Goal: Task Accomplishment & Management: Use online tool/utility

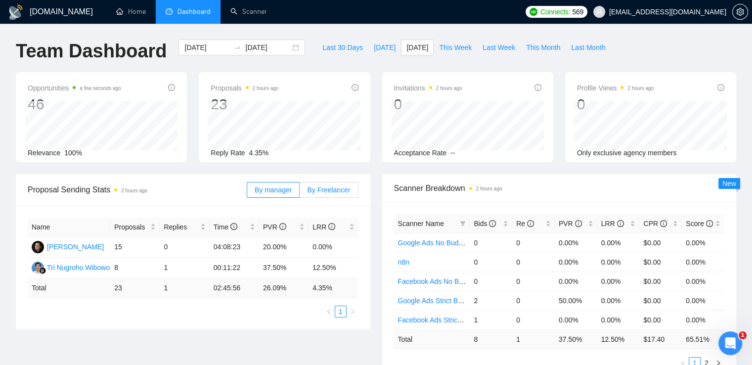
click at [330, 190] on span "By Freelancer" at bounding box center [328, 190] width 43 height 8
click at [300, 192] on input "By Freelancer" at bounding box center [300, 192] width 0 height 0
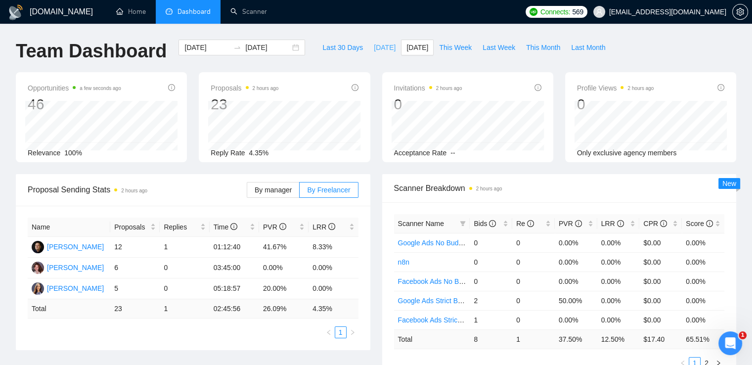
click at [374, 46] on span "[DATE]" at bounding box center [385, 47] width 22 height 11
type input "[DATE]"
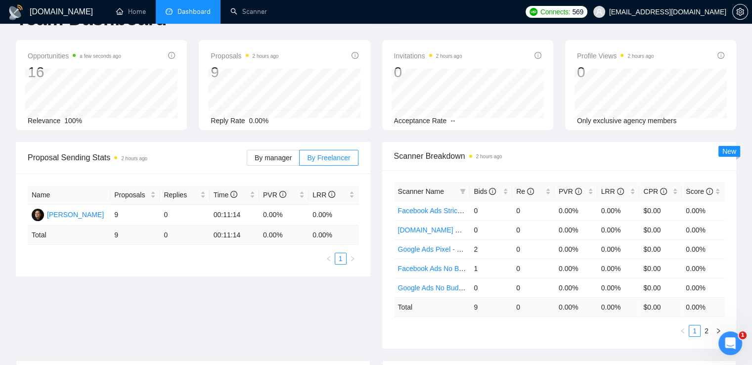
scroll to position [49, 0]
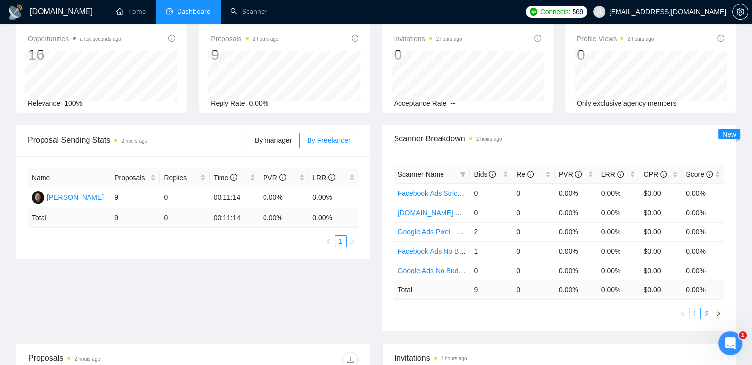
click at [706, 311] on link "2" at bounding box center [706, 313] width 11 height 11
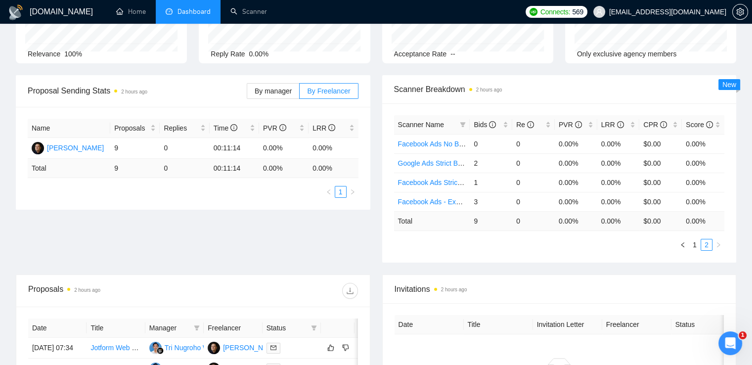
scroll to position [0, 0]
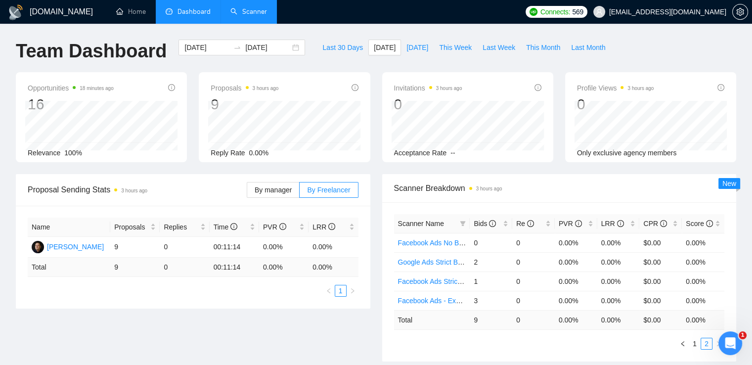
click at [239, 10] on link "Scanner" at bounding box center [248, 11] width 37 height 8
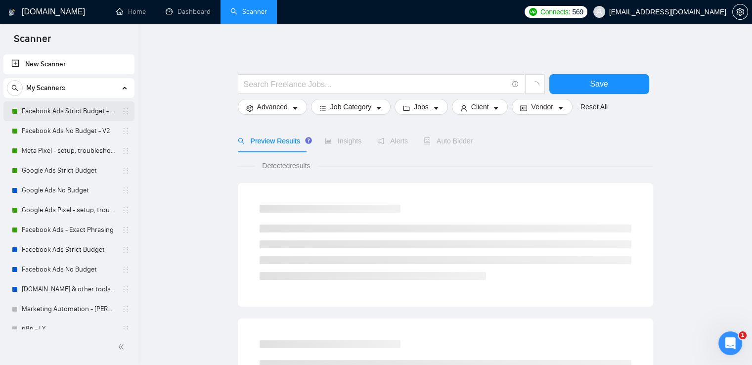
click at [58, 108] on link "Facebook Ads Strict Budget - V2" at bounding box center [69, 111] width 94 height 20
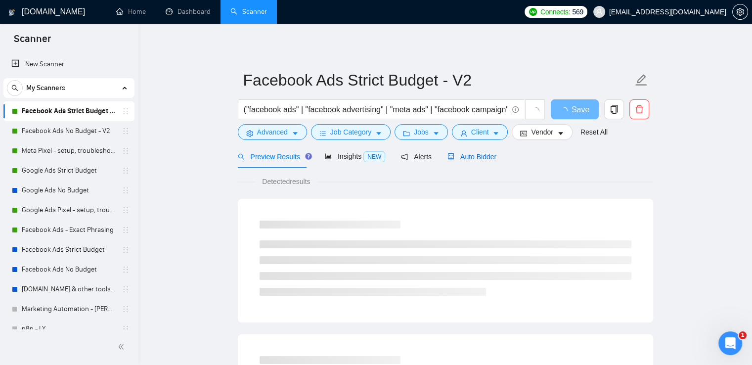
click at [477, 156] on span "Auto Bidder" at bounding box center [472, 157] width 49 height 8
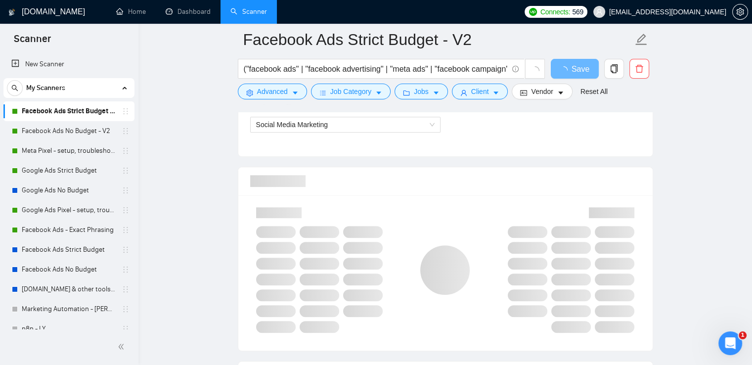
scroll to position [593, 0]
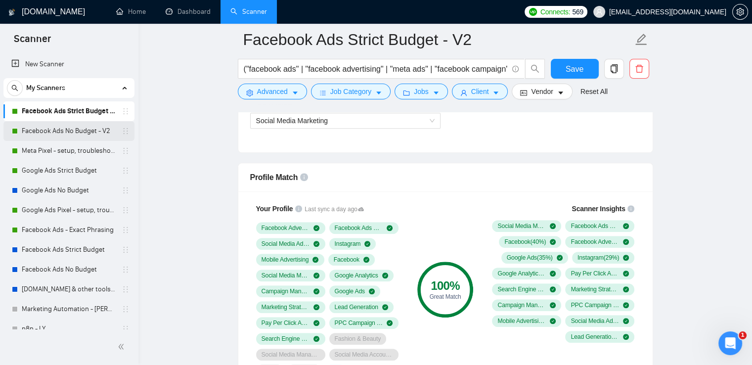
click at [45, 123] on link "Facebook Ads No Budget - V2" at bounding box center [69, 131] width 94 height 20
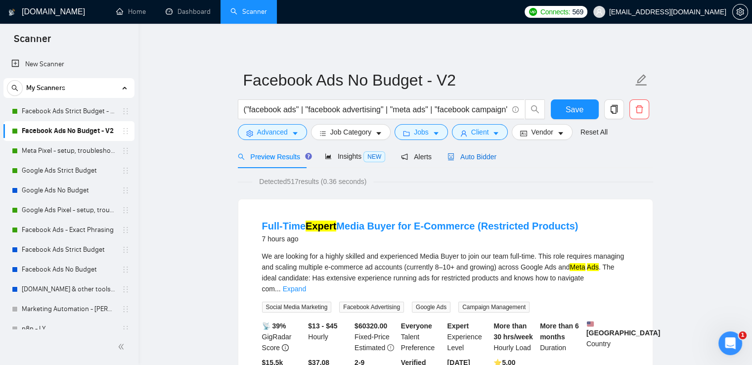
click at [484, 155] on span "Auto Bidder" at bounding box center [472, 157] width 49 height 8
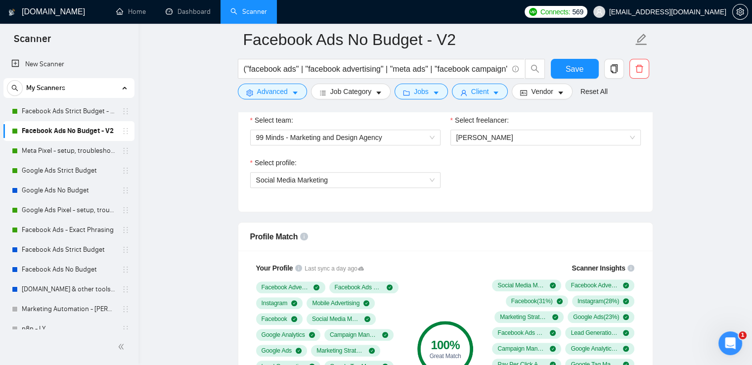
scroll to position [593, 0]
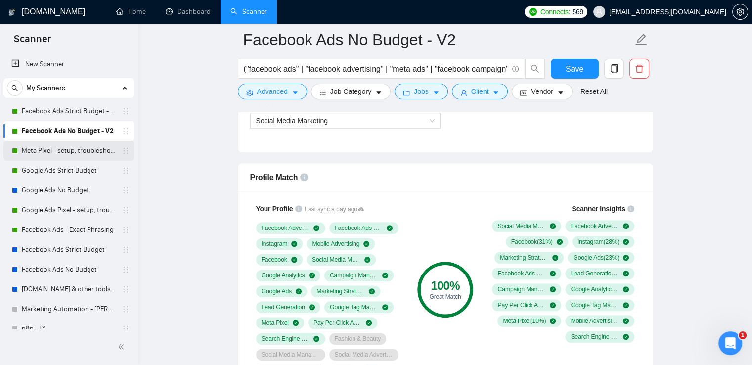
click at [40, 155] on link "Meta Pixel - setup, troubleshooting, tracking" at bounding box center [69, 151] width 94 height 20
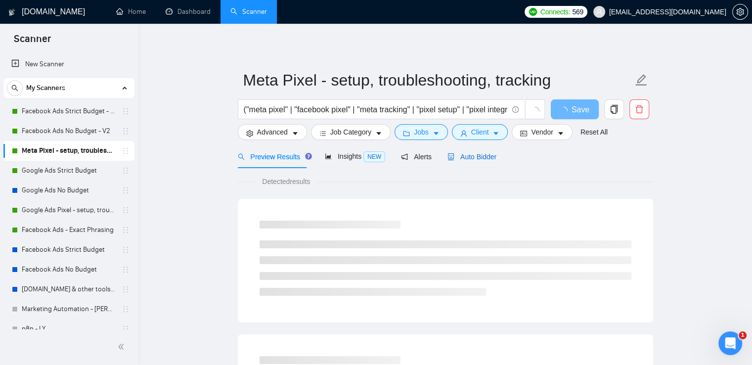
click at [469, 160] on span "Auto Bidder" at bounding box center [472, 157] width 49 height 8
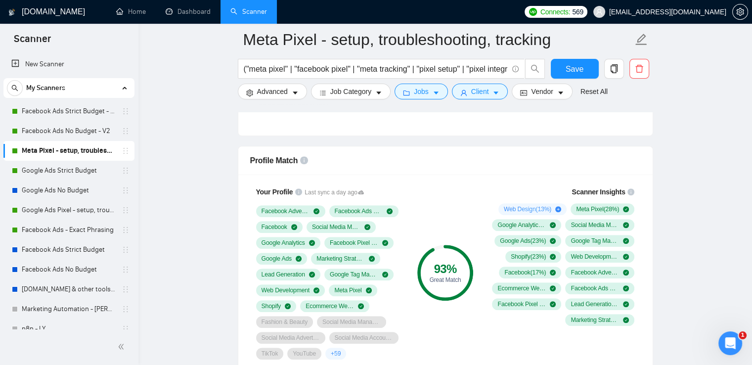
scroll to position [593, 0]
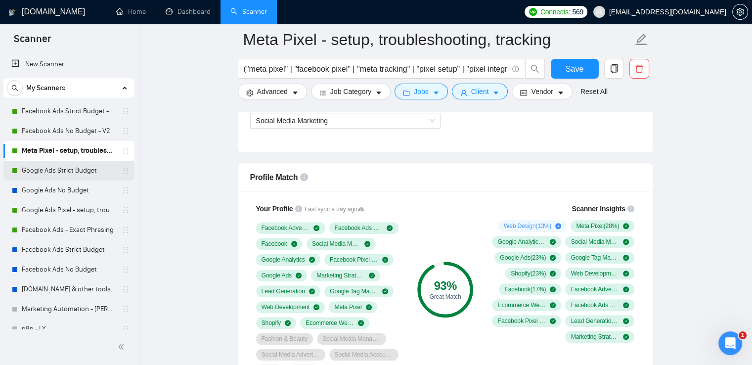
click at [44, 172] on link "Google Ads Strict Budget" at bounding box center [69, 171] width 94 height 20
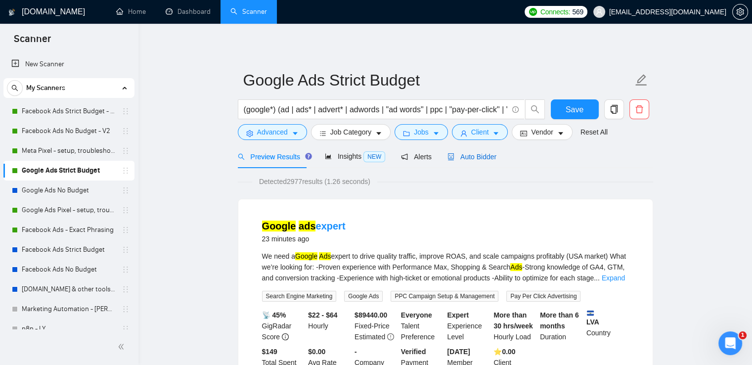
click at [471, 157] on span "Auto Bidder" at bounding box center [472, 157] width 49 height 8
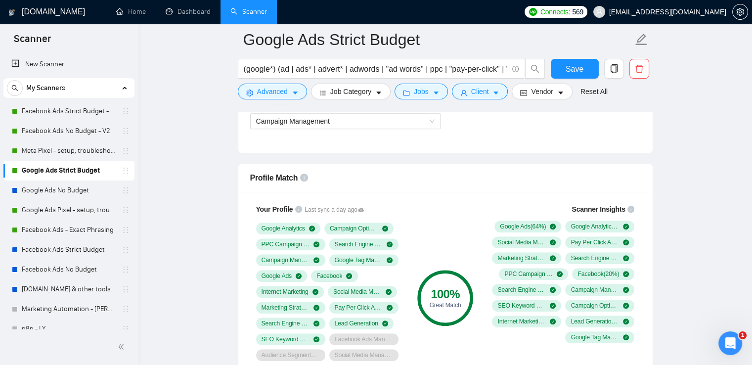
scroll to position [593, 0]
click at [64, 211] on link "Google Ads Pixel - setup, troubleshooting, tracking" at bounding box center [69, 210] width 94 height 20
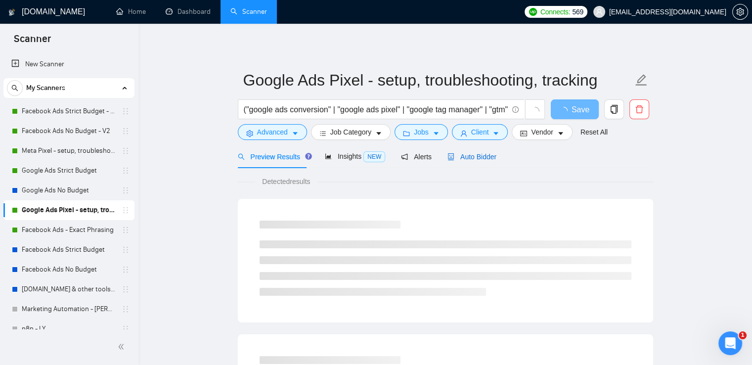
click at [478, 161] on span "Auto Bidder" at bounding box center [472, 157] width 49 height 8
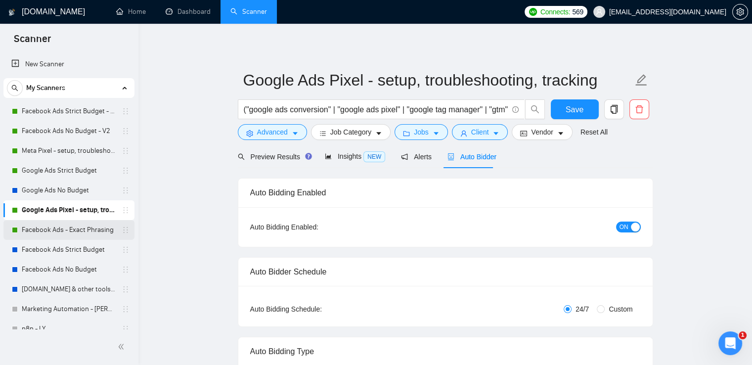
click at [66, 230] on link "Facebook Ads - Exact Phrasing" at bounding box center [69, 230] width 94 height 20
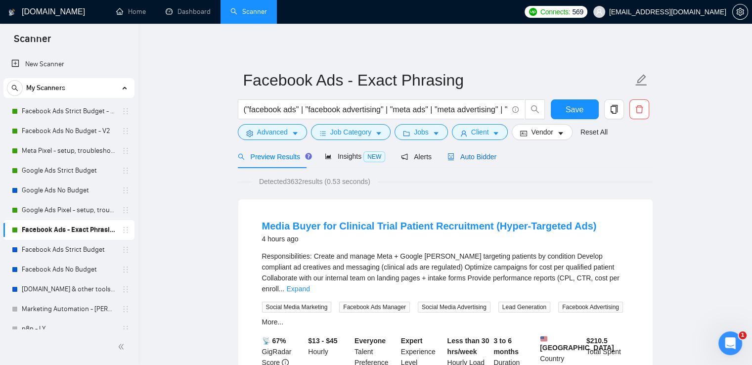
click at [490, 157] on span "Auto Bidder" at bounding box center [472, 157] width 49 height 8
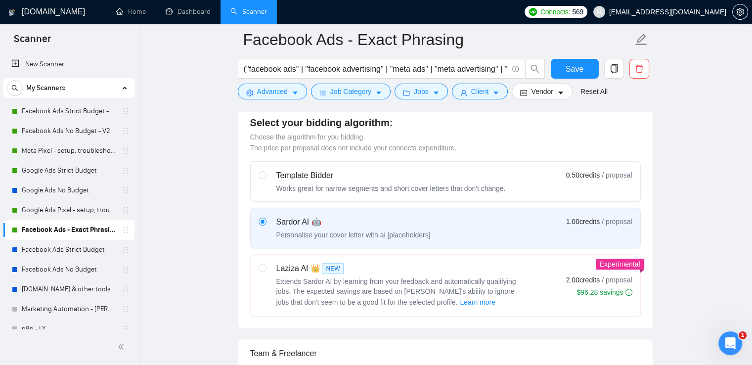
scroll to position [198, 0]
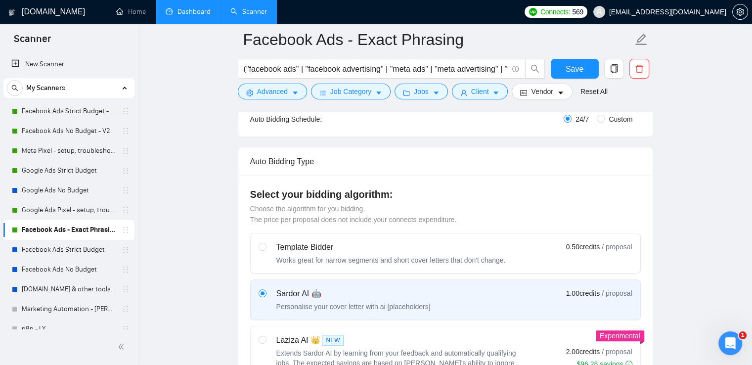
click at [181, 16] on link "Dashboard" at bounding box center [188, 11] width 45 height 8
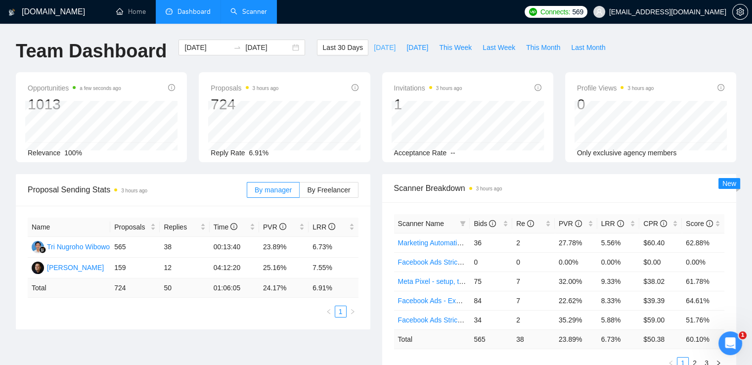
click at [374, 49] on span "[DATE]" at bounding box center [385, 47] width 22 height 11
type input "[DATE]"
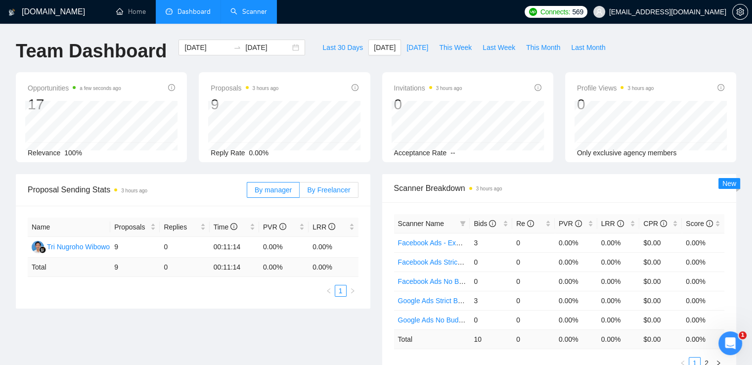
click at [341, 190] on span "By Freelancer" at bounding box center [328, 190] width 43 height 8
click at [300, 192] on input "By Freelancer" at bounding box center [300, 192] width 0 height 0
click at [69, 246] on div "[PERSON_NAME]" at bounding box center [75, 246] width 57 height 11
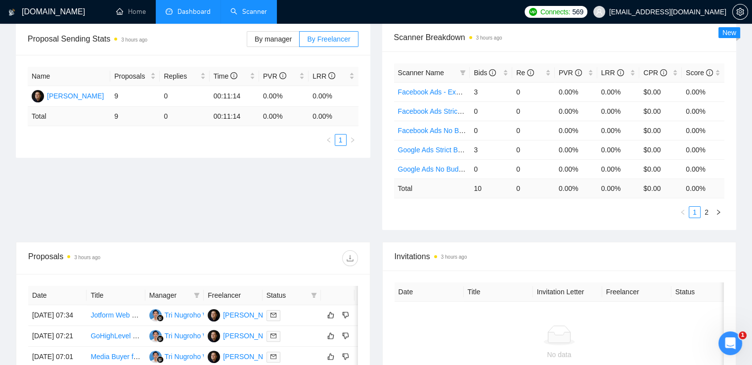
scroll to position [99, 0]
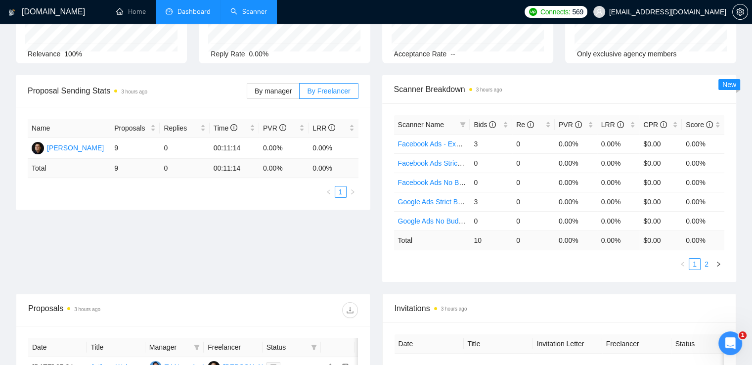
click at [708, 264] on link "2" at bounding box center [706, 264] width 11 height 11
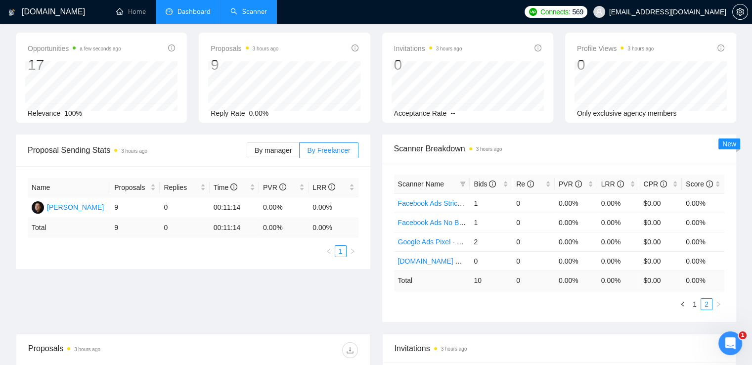
scroll to position [0, 0]
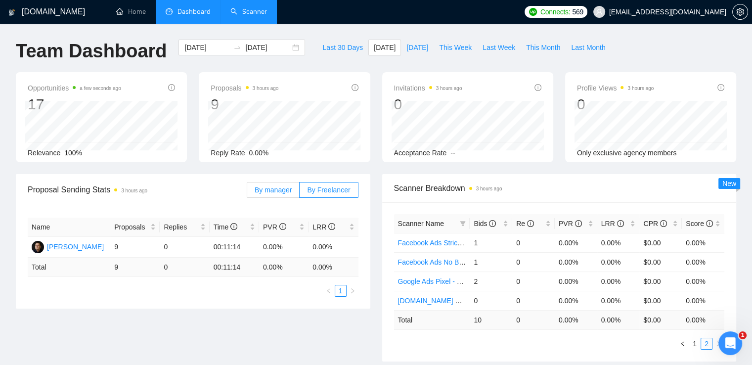
click at [277, 186] on span "By manager" at bounding box center [273, 190] width 37 height 8
click at [247, 192] on input "By manager" at bounding box center [247, 192] width 0 height 0
click at [323, 186] on span "By Freelancer" at bounding box center [328, 190] width 43 height 8
click at [300, 192] on input "By Freelancer" at bounding box center [300, 192] width 0 height 0
click at [238, 16] on link "Scanner" at bounding box center [248, 11] width 37 height 8
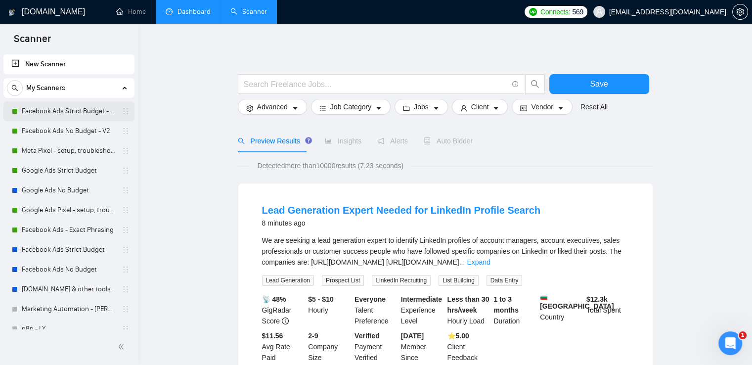
click at [69, 110] on link "Facebook Ads Strict Budget - V2" at bounding box center [69, 111] width 94 height 20
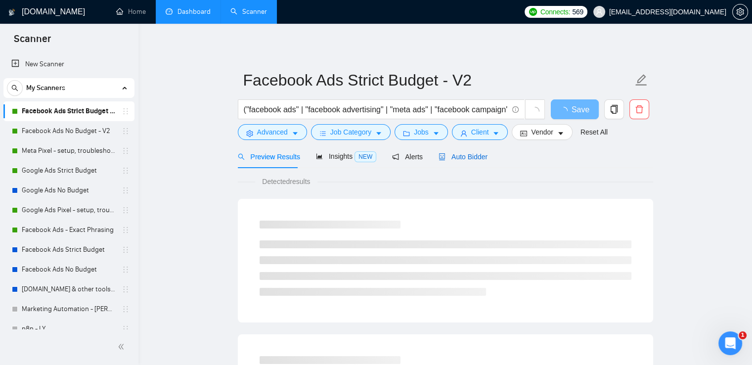
drag, startPoint x: 471, startPoint y: 156, endPoint x: 527, endPoint y: 151, distance: 55.6
click at [471, 155] on span "Auto Bidder" at bounding box center [463, 157] width 49 height 8
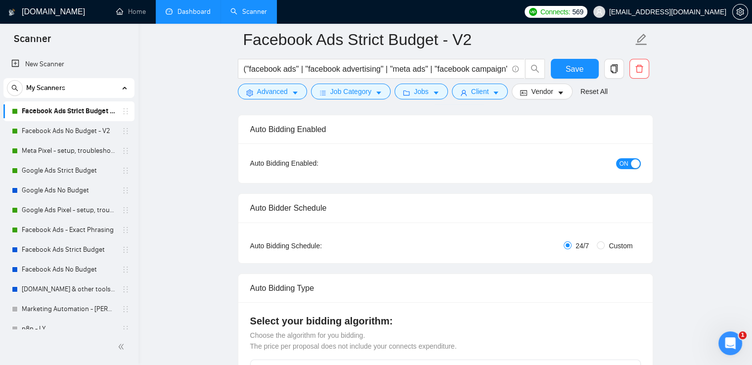
scroll to position [99, 0]
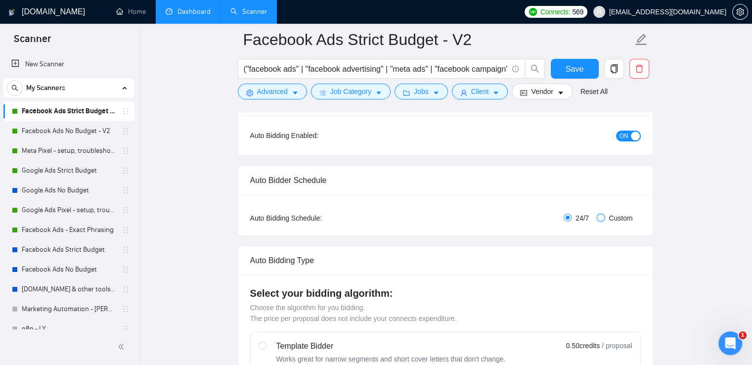
click at [597, 217] on input "Custom" at bounding box center [601, 218] width 8 height 8
radio input "true"
radio input "false"
checkbox input "true"
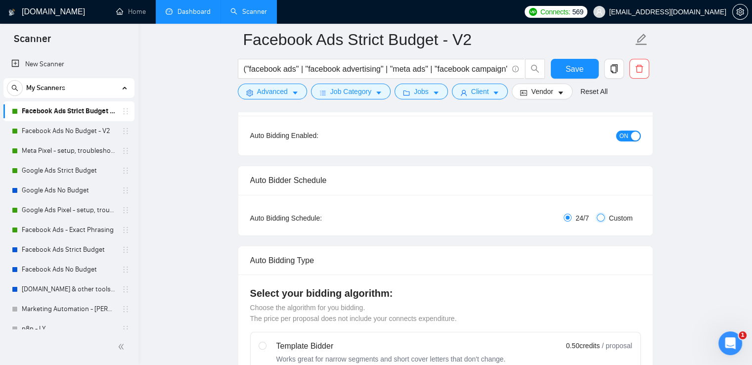
checkbox input "true"
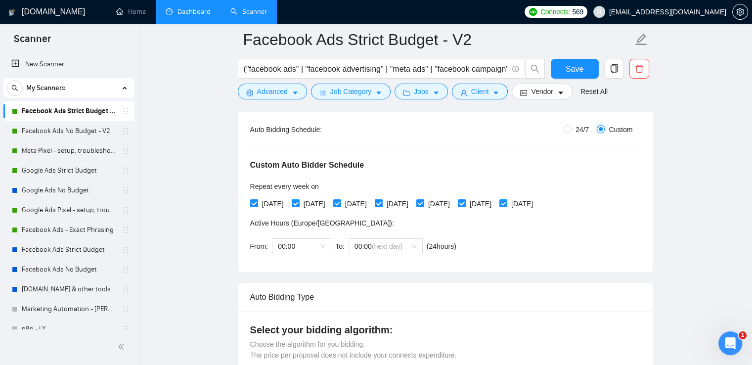
scroll to position [198, 0]
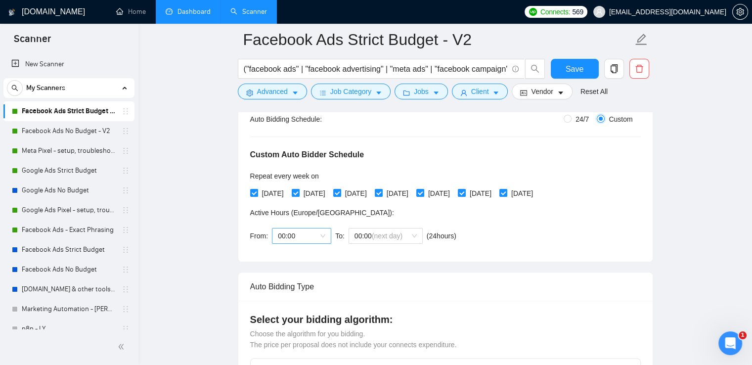
click at [320, 234] on span "00:00" at bounding box center [301, 235] width 47 height 15
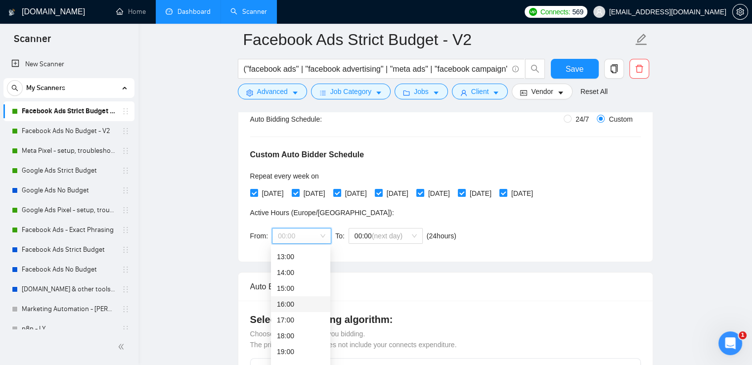
click at [291, 304] on div "16:00" at bounding box center [300, 304] width 47 height 11
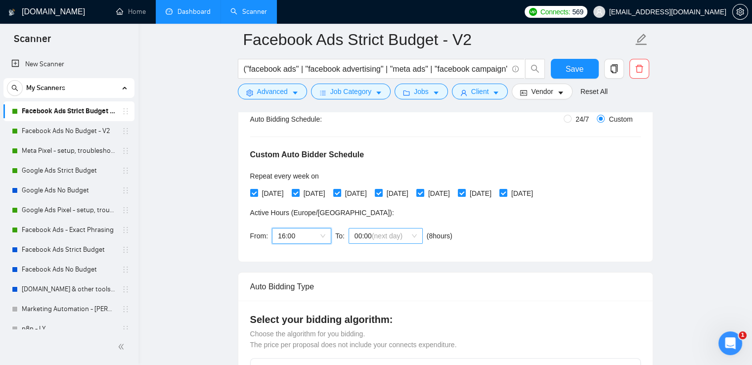
click at [417, 234] on div "00:00 (next day)" at bounding box center [386, 236] width 74 height 16
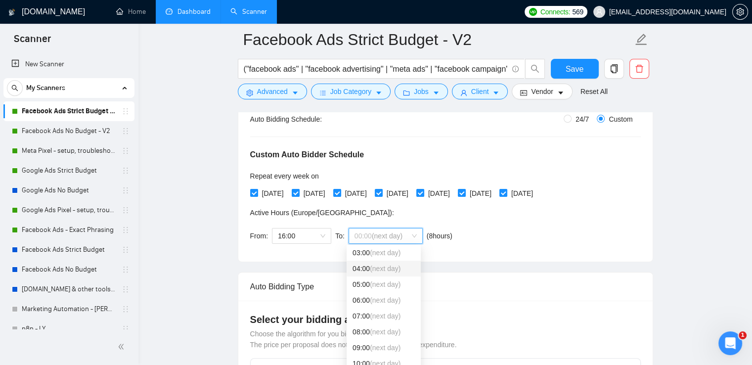
click at [390, 271] on span "(next day)" at bounding box center [385, 269] width 31 height 8
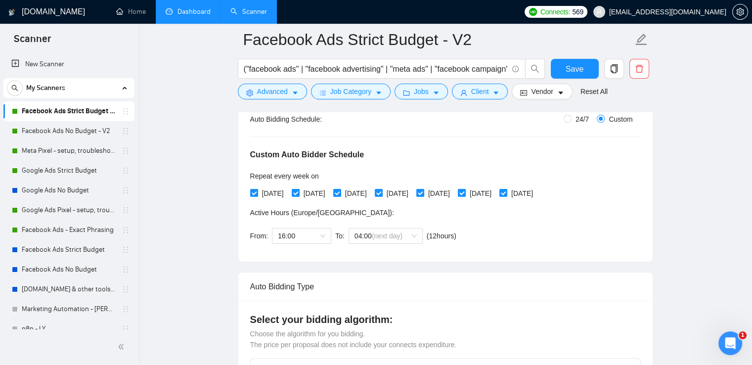
click at [573, 65] on span "Save" at bounding box center [575, 69] width 18 height 12
click at [51, 129] on link "Facebook Ads No Budget - V2" at bounding box center [69, 131] width 94 height 20
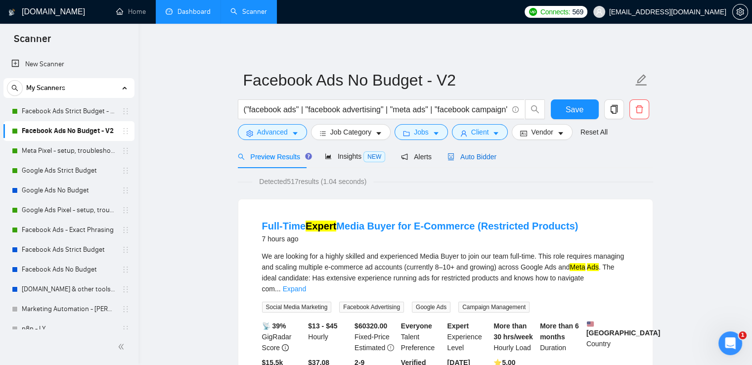
click at [479, 157] on span "Auto Bidder" at bounding box center [472, 157] width 49 height 8
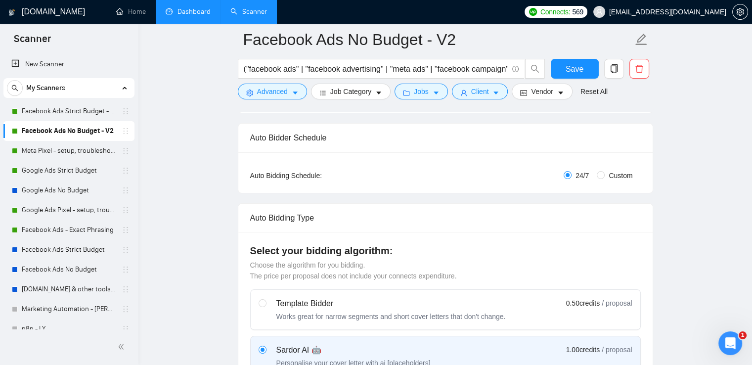
scroll to position [99, 0]
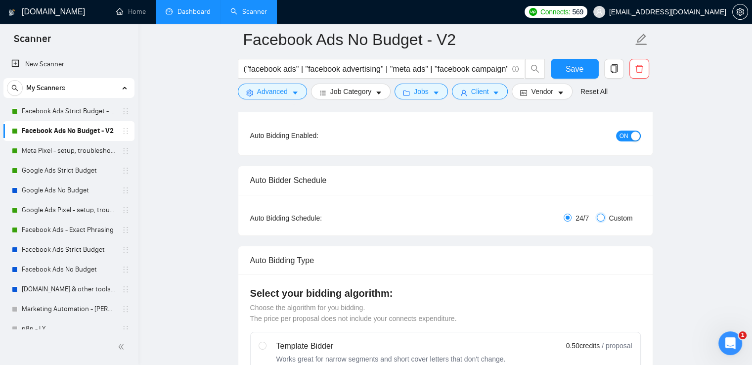
click at [603, 218] on input "Custom" at bounding box center [601, 218] width 8 height 8
radio input "true"
radio input "false"
checkbox input "true"
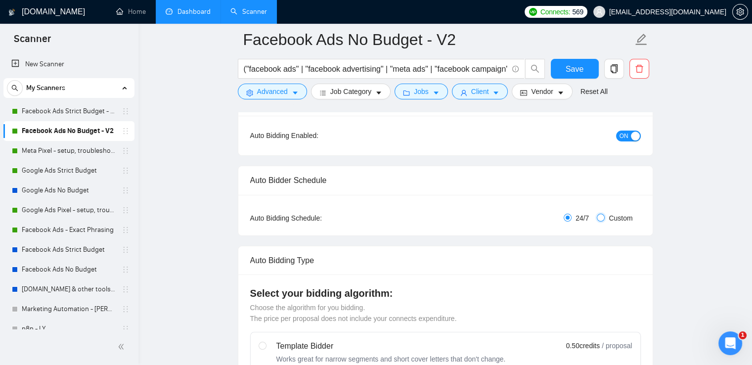
checkbox input "true"
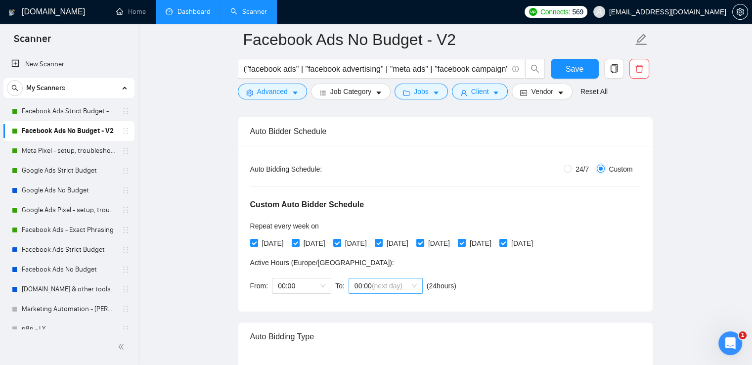
scroll to position [148, 0]
click at [307, 286] on span "00:00" at bounding box center [301, 285] width 47 height 15
click at [290, 339] on div "15:00" at bounding box center [300, 343] width 47 height 11
click at [413, 285] on span "00:00 (next day)" at bounding box center [386, 285] width 62 height 15
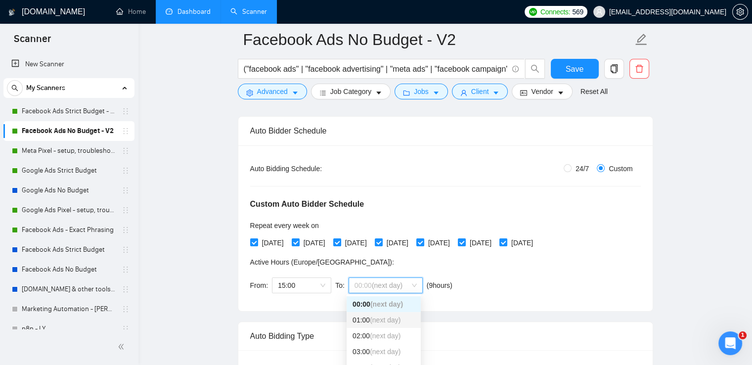
scroll to position [49, 0]
click at [381, 303] on span "(next day)" at bounding box center [385, 302] width 31 height 8
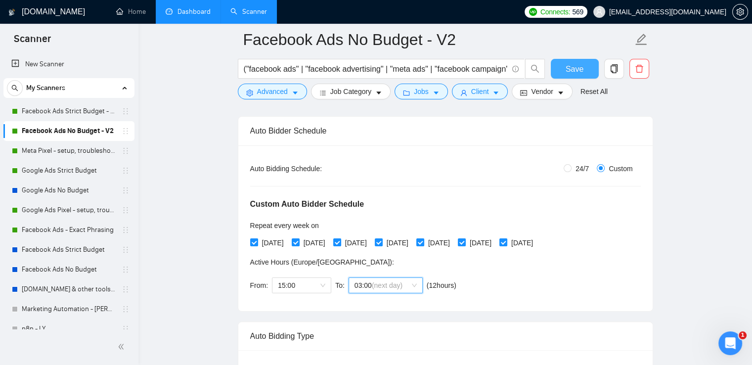
click at [575, 63] on span "Save" at bounding box center [575, 69] width 18 height 12
click at [63, 149] on link "Meta Pixel - setup, troubleshooting, tracking" at bounding box center [69, 151] width 94 height 20
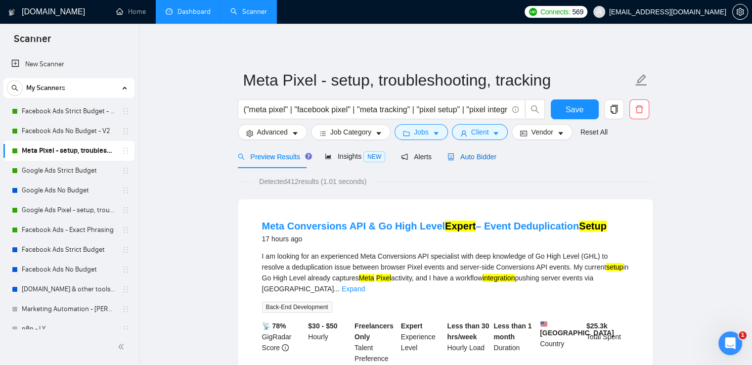
click at [465, 156] on span "Auto Bidder" at bounding box center [472, 157] width 49 height 8
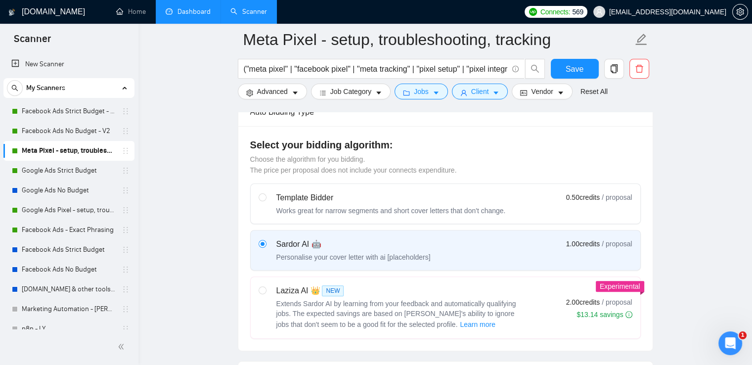
scroll to position [49, 0]
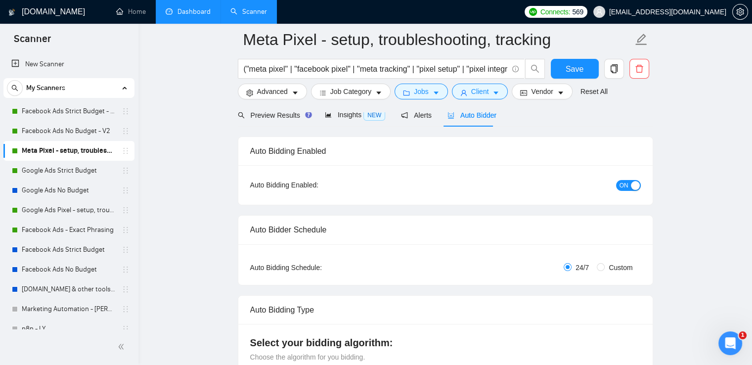
click at [618, 264] on span "Custom" at bounding box center [621, 267] width 32 height 11
click at [605, 264] on input "Custom" at bounding box center [601, 267] width 8 height 8
radio input "true"
radio input "false"
checkbox input "true"
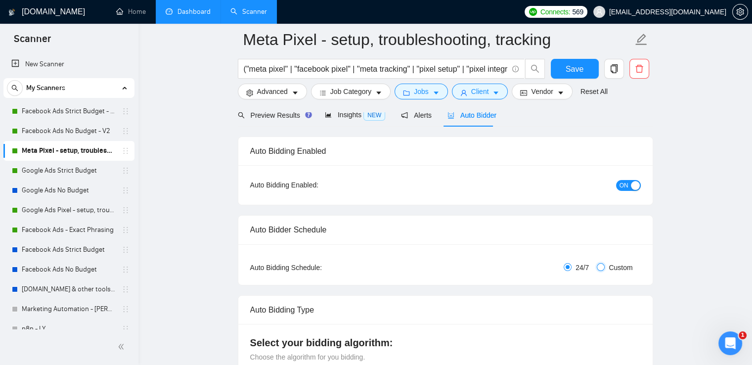
checkbox input "true"
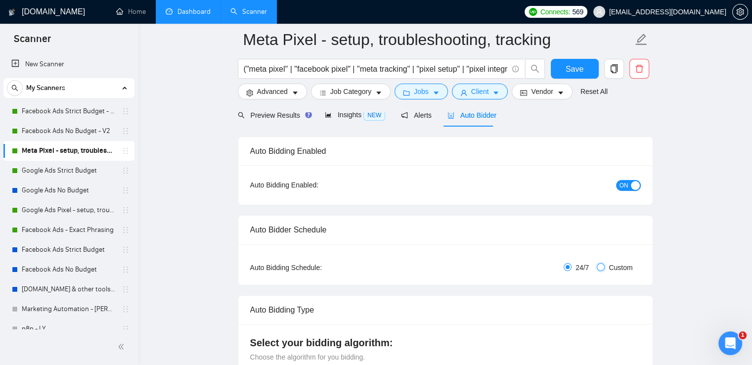
checkbox input "true"
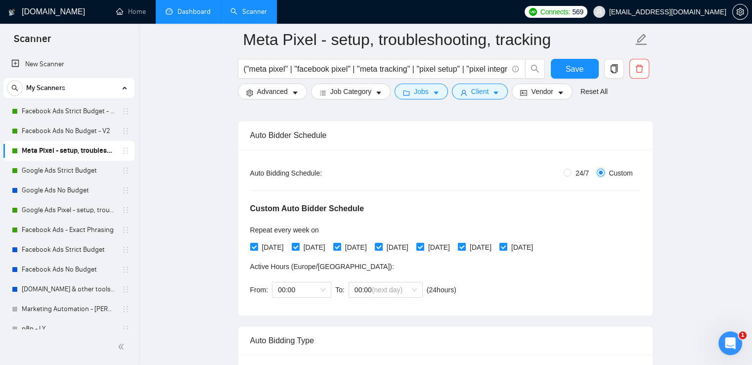
scroll to position [198, 0]
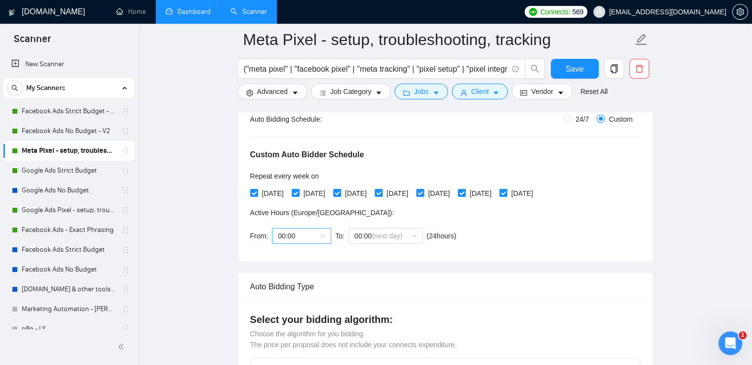
click at [315, 236] on span "00:00" at bounding box center [301, 235] width 47 height 15
click at [298, 327] on div "14:00" at bounding box center [300, 327] width 47 height 11
click at [409, 235] on span "00:00 (next day)" at bounding box center [386, 235] width 62 height 15
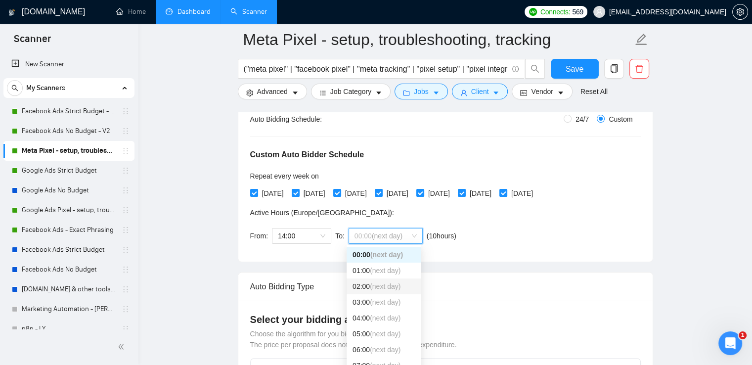
click at [386, 287] on span "(next day)" at bounding box center [385, 286] width 31 height 8
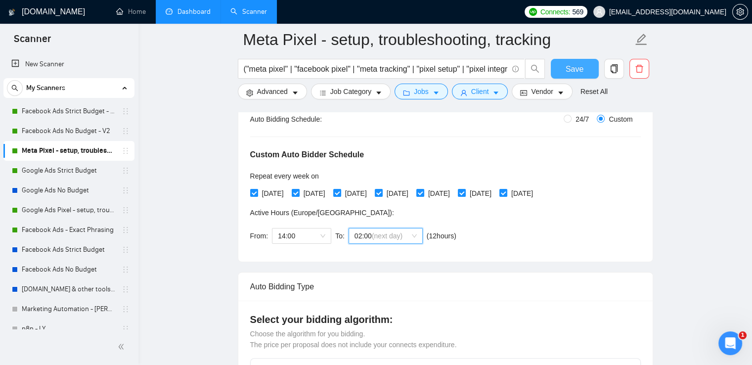
click at [566, 70] on button "Save" at bounding box center [575, 69] width 48 height 20
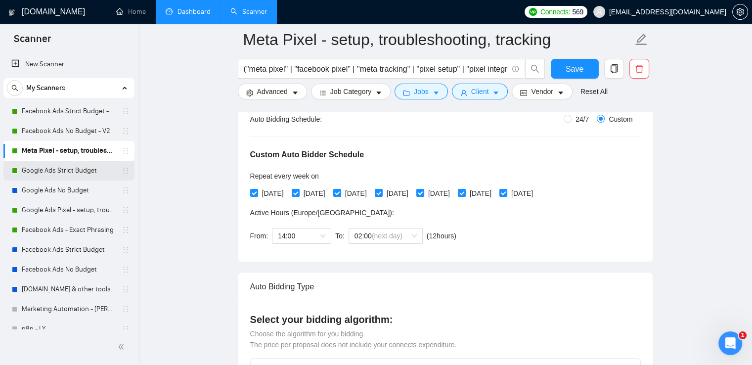
click at [61, 168] on link "Google Ads Strict Budget" at bounding box center [69, 171] width 94 height 20
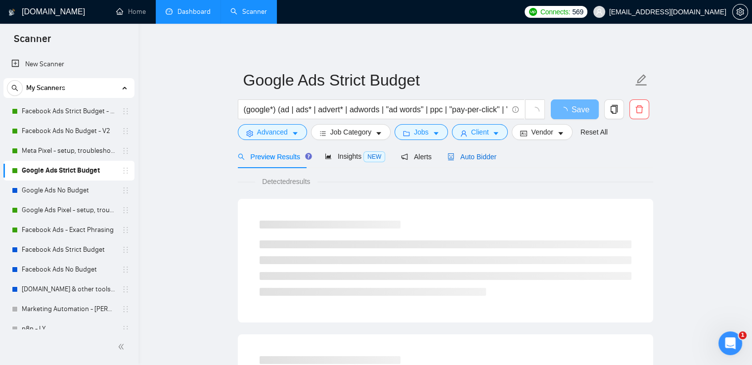
click at [465, 157] on span "Auto Bidder" at bounding box center [472, 157] width 49 height 8
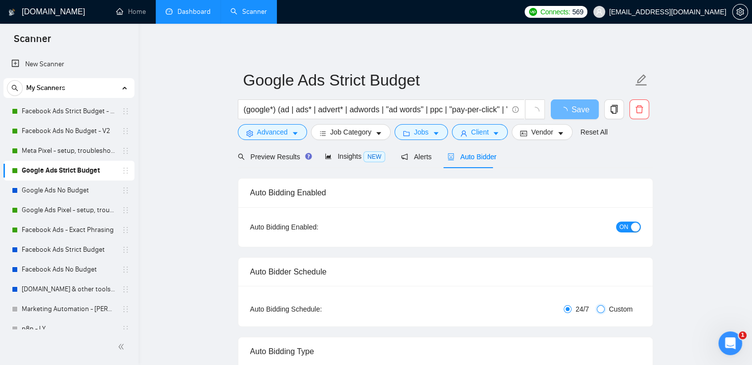
click at [601, 308] on input "Custom" at bounding box center [601, 309] width 8 height 8
radio input "true"
radio input "false"
checkbox input "true"
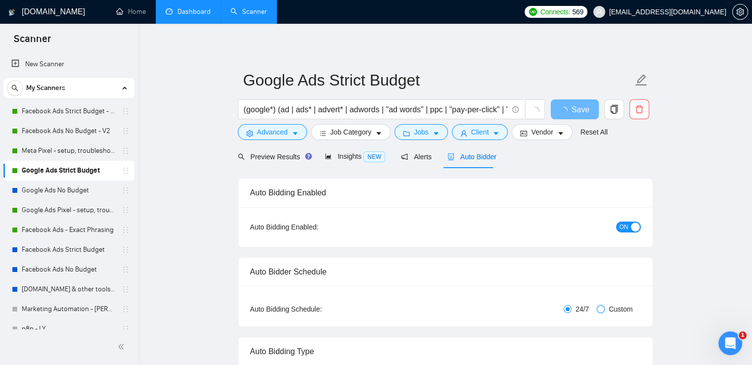
checkbox input "true"
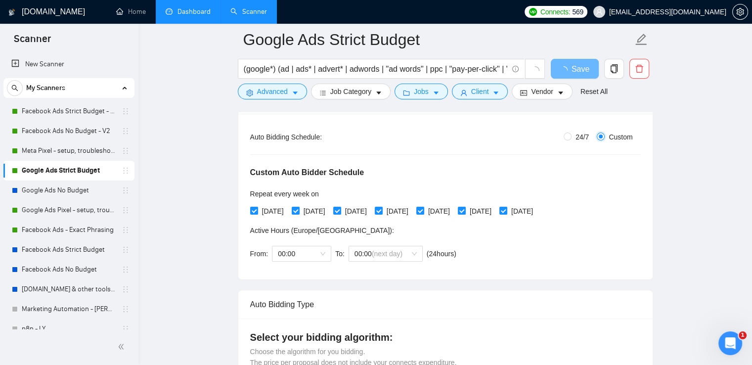
scroll to position [198, 0]
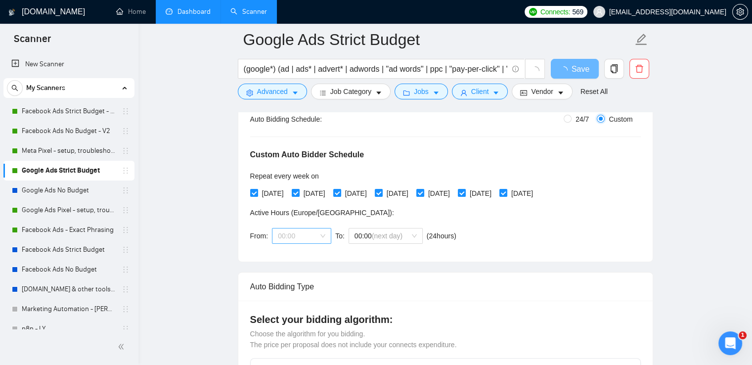
click at [304, 234] on span "00:00" at bounding box center [301, 235] width 47 height 15
click at [289, 309] on div "16:00" at bounding box center [300, 310] width 47 height 11
click at [410, 238] on span "00:00 (next day)" at bounding box center [386, 235] width 62 height 15
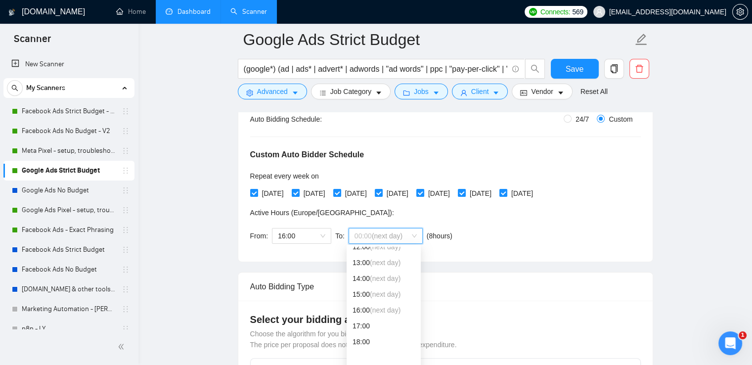
scroll to position [49, 0]
click at [388, 267] on span "(next day)" at bounding box center [385, 269] width 31 height 8
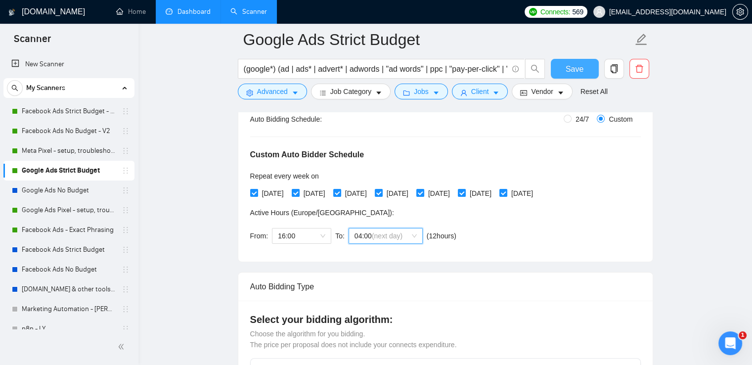
click at [573, 65] on span "Save" at bounding box center [575, 69] width 18 height 12
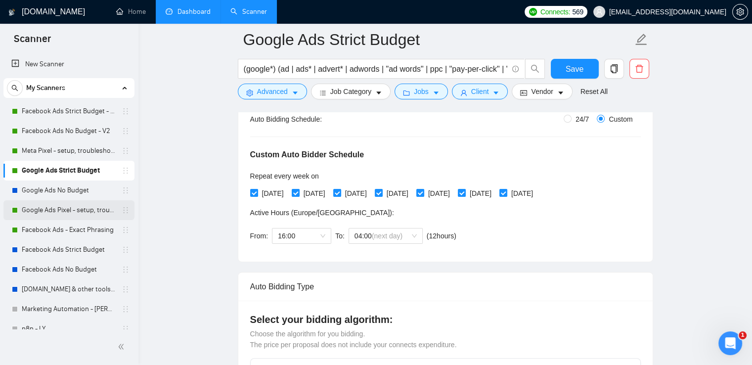
click at [70, 206] on link "Google Ads Pixel - setup, troubleshooting, tracking" at bounding box center [69, 210] width 94 height 20
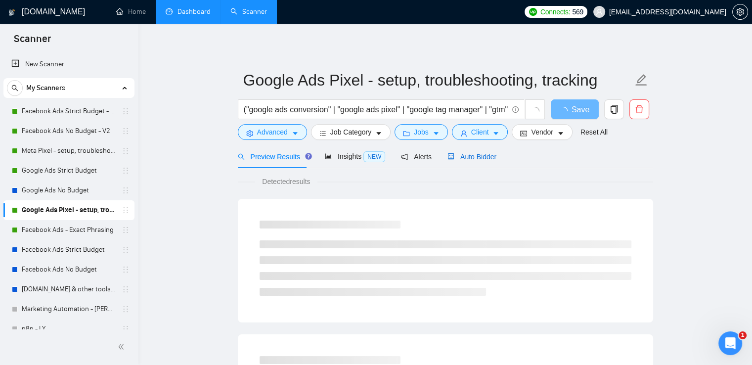
click at [469, 157] on span "Auto Bidder" at bounding box center [472, 157] width 49 height 8
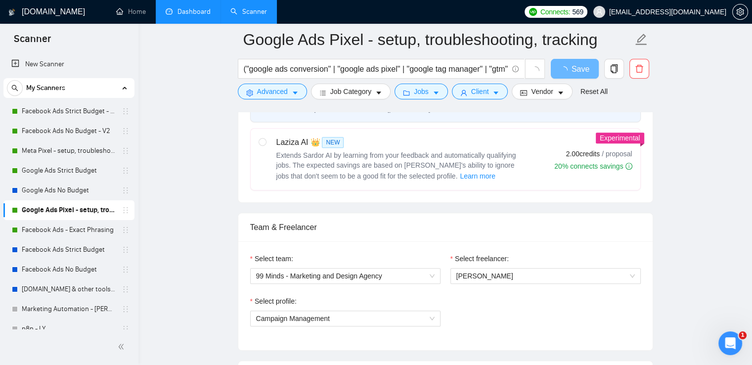
scroll to position [148, 0]
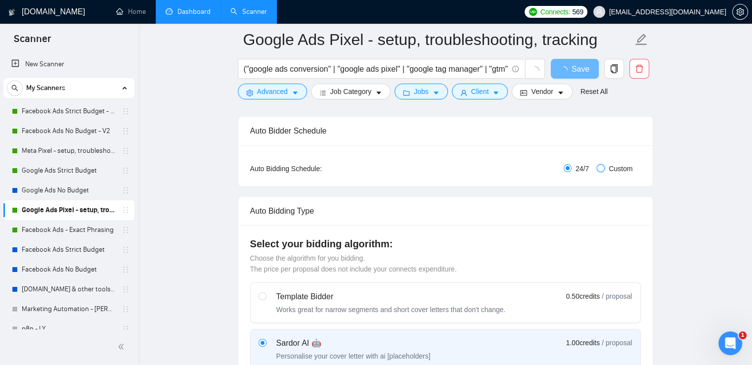
click at [602, 171] on input "Custom" at bounding box center [601, 168] width 8 height 8
radio input "true"
radio input "false"
checkbox input "true"
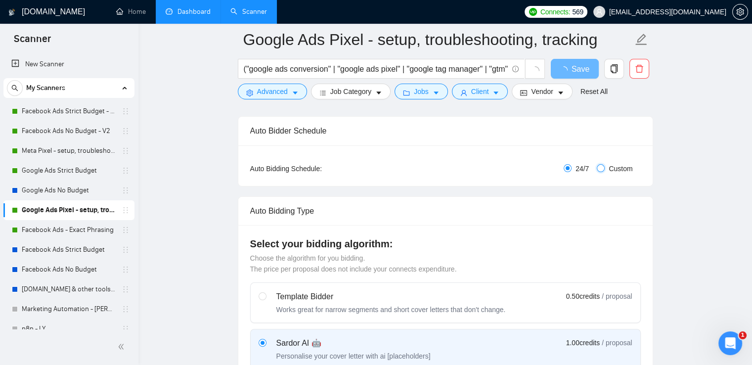
checkbox input "true"
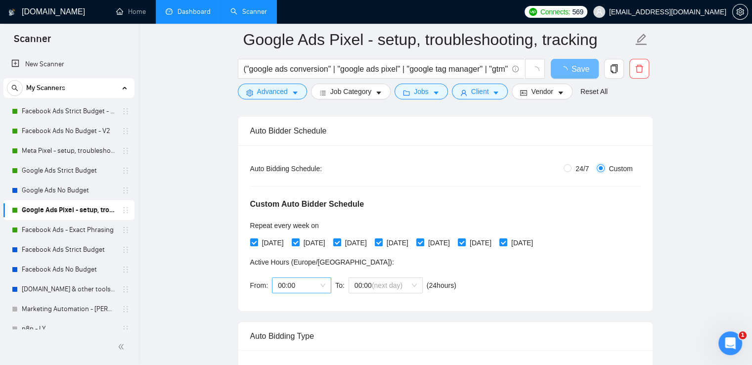
click at [299, 289] on span "00:00" at bounding box center [301, 285] width 47 height 15
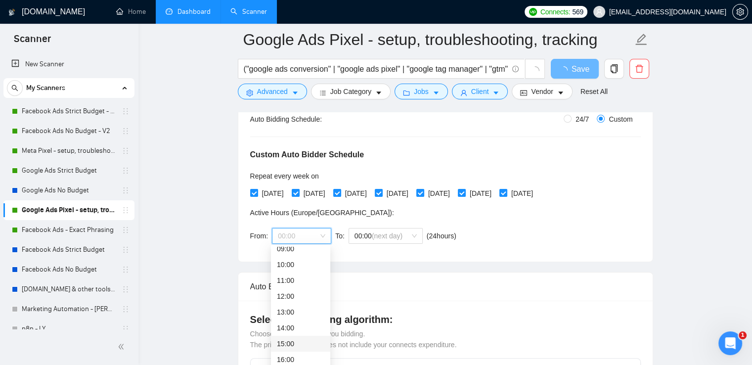
click at [297, 343] on div "15:00" at bounding box center [300, 343] width 47 height 11
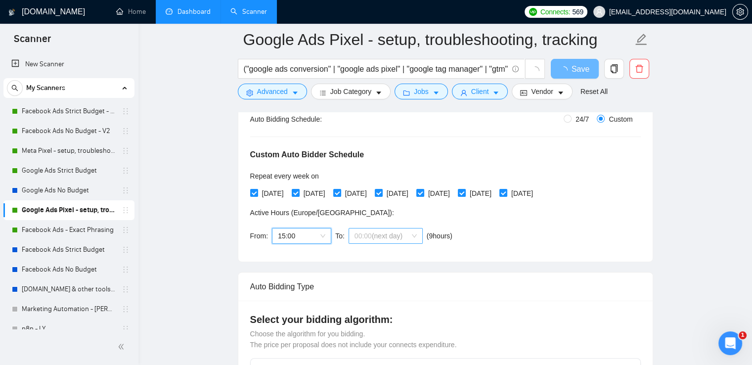
click at [409, 234] on span "00:00 (next day)" at bounding box center [386, 235] width 62 height 15
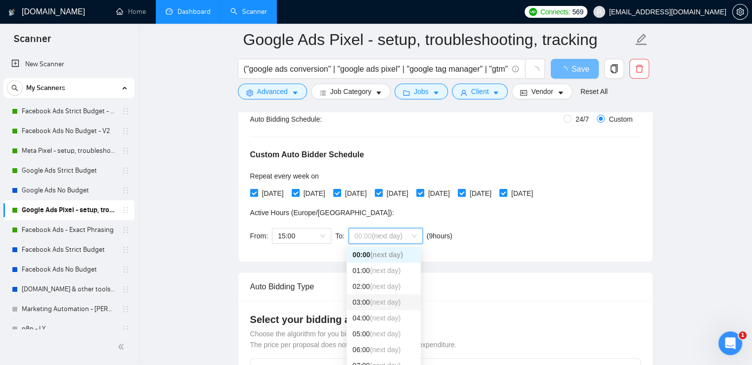
click at [392, 305] on span "(next day)" at bounding box center [385, 302] width 31 height 8
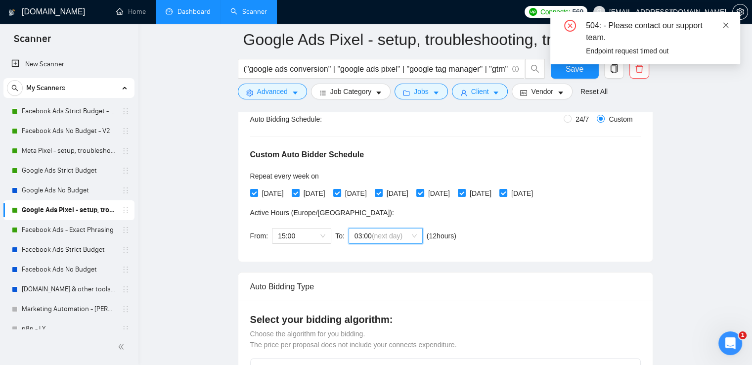
click at [724, 28] on icon "close" at bounding box center [726, 25] width 7 height 7
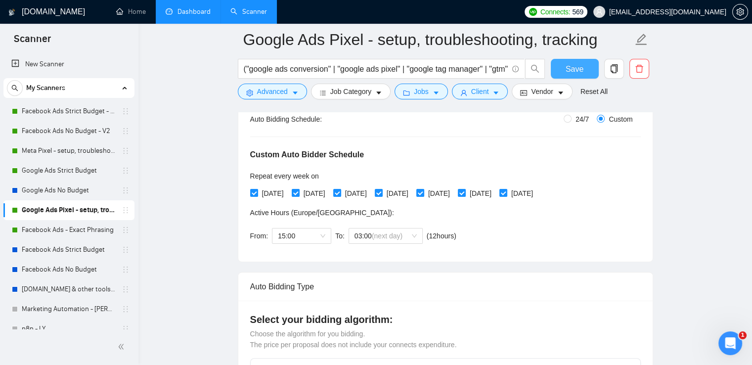
click at [570, 68] on span "Save" at bounding box center [575, 69] width 18 height 12
click at [51, 229] on link "Facebook Ads - Exact Phrasing" at bounding box center [69, 230] width 94 height 20
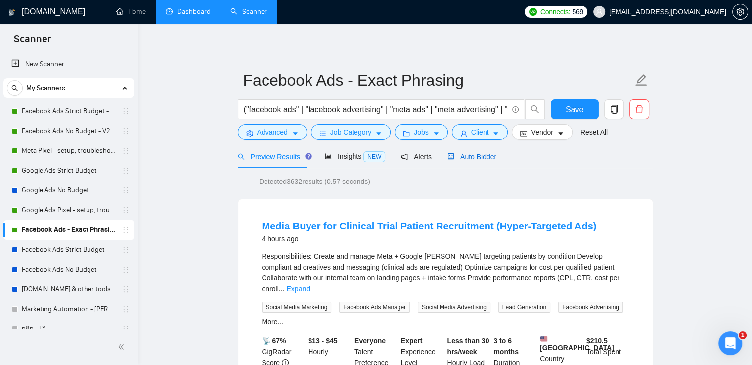
click at [465, 155] on span "Auto Bidder" at bounding box center [472, 157] width 49 height 8
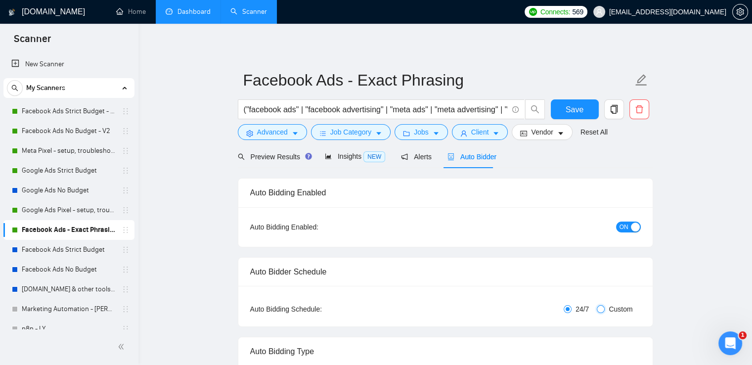
click at [599, 308] on input "Custom" at bounding box center [601, 309] width 8 height 8
radio input "true"
radio input "false"
checkbox input "true"
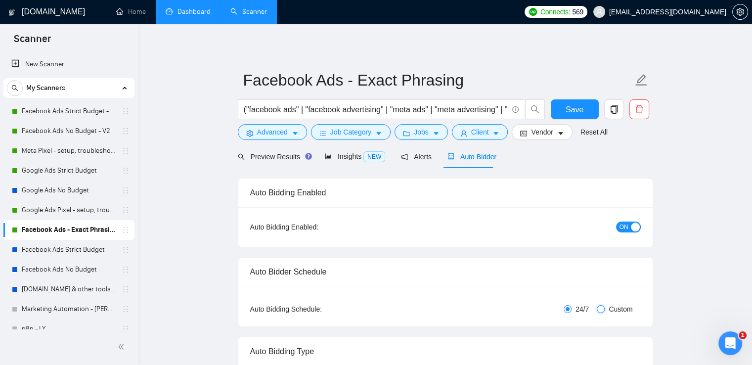
checkbox input "true"
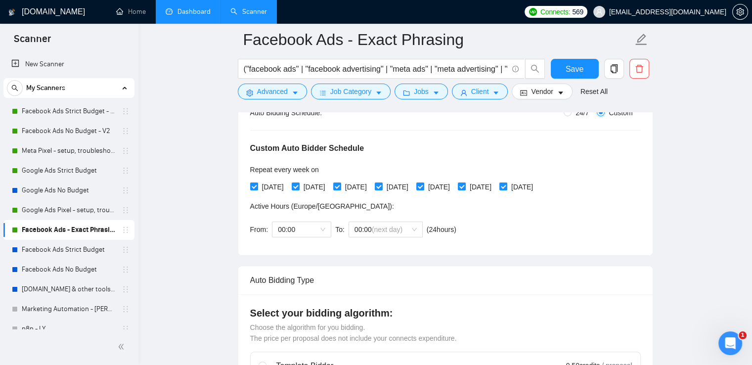
scroll to position [247, 0]
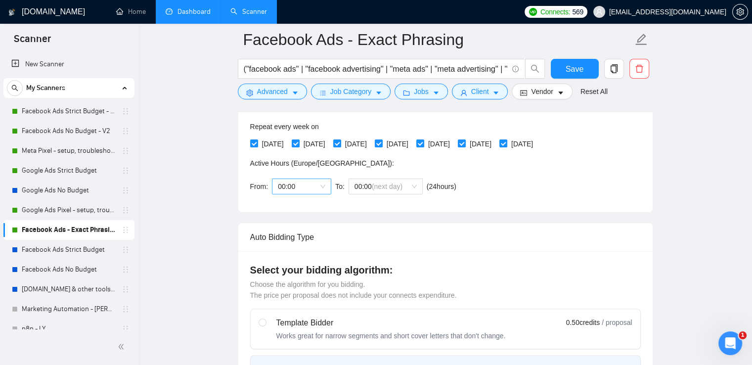
click at [316, 189] on span "00:00" at bounding box center [301, 186] width 47 height 15
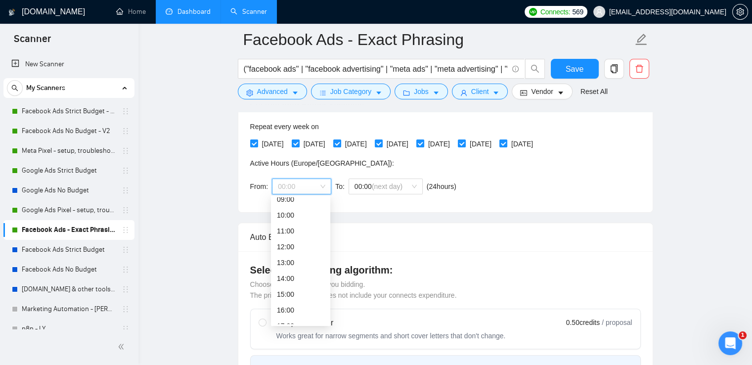
scroll to position [198, 0]
click at [291, 274] on div "17:00" at bounding box center [300, 276] width 47 height 11
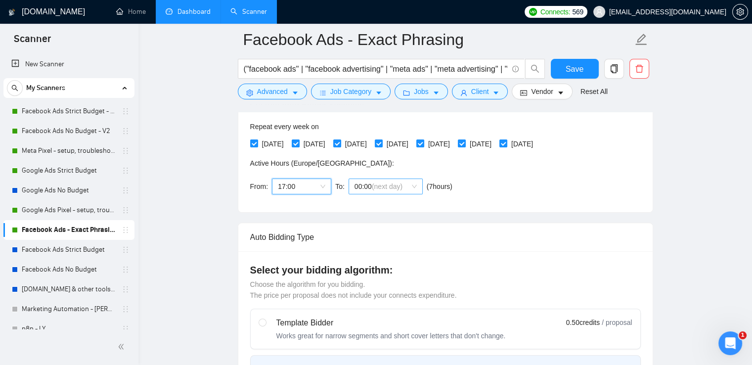
click at [409, 188] on span "00:00 (next day)" at bounding box center [386, 186] width 62 height 15
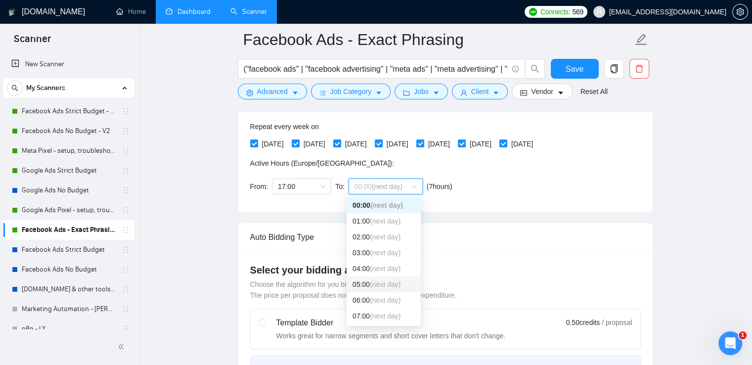
click at [384, 285] on span "(next day)" at bounding box center [385, 284] width 31 height 8
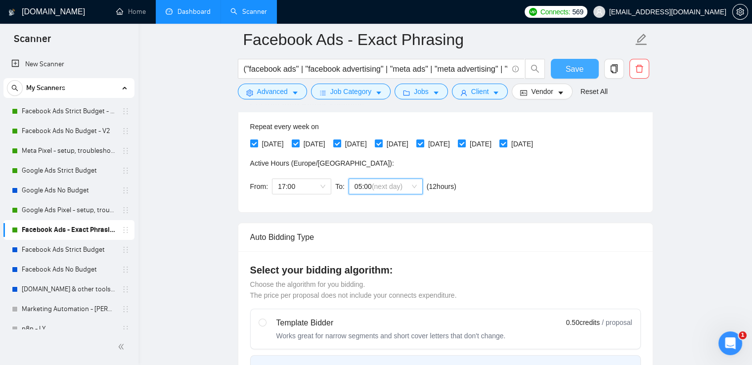
click at [570, 63] on span "Save" at bounding box center [575, 69] width 18 height 12
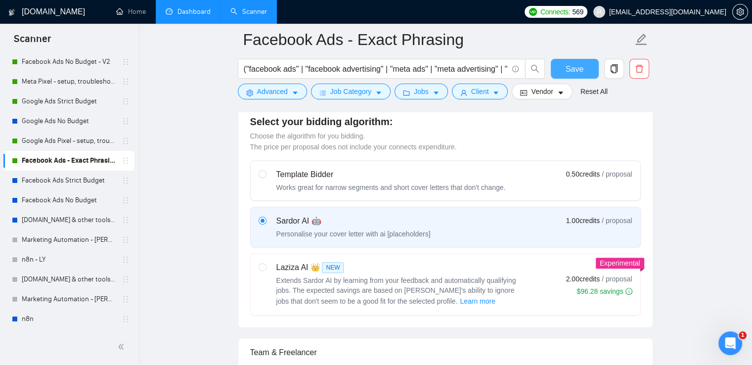
scroll to position [99, 0]
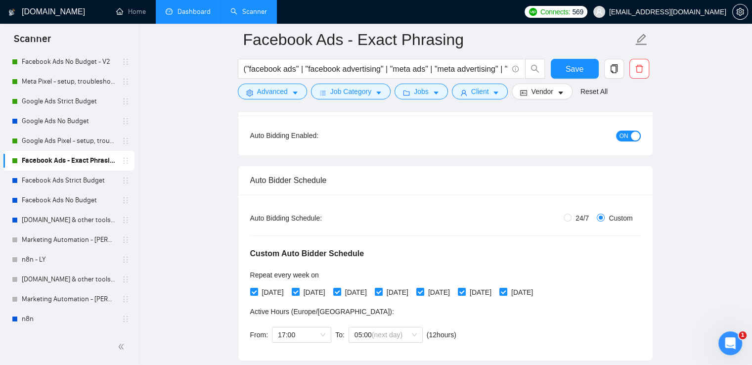
click at [186, 15] on link "Dashboard" at bounding box center [188, 11] width 45 height 8
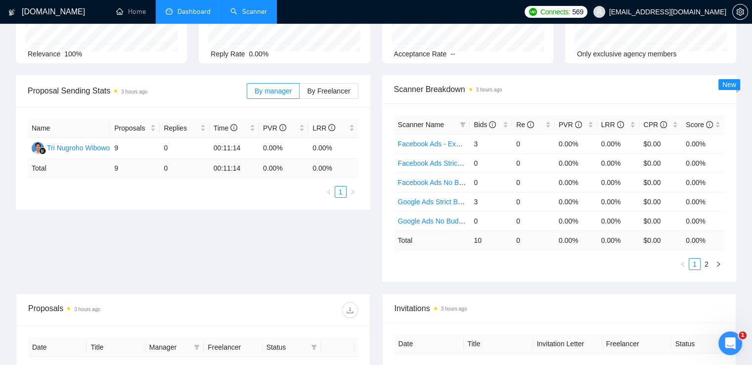
type input "[DATE]"
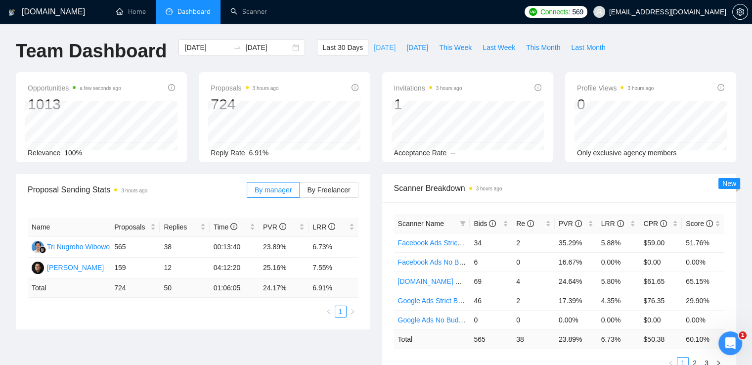
click at [377, 48] on span "[DATE]" at bounding box center [385, 47] width 22 height 11
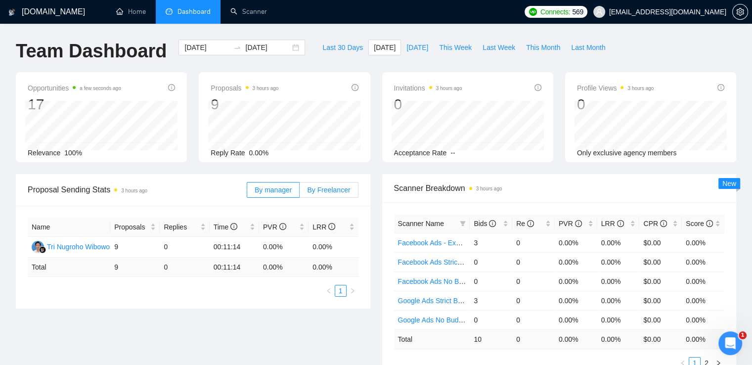
click at [343, 186] on span "By Freelancer" at bounding box center [328, 190] width 43 height 8
click at [300, 192] on input "By Freelancer" at bounding box center [300, 192] width 0 height 0
click at [449, 45] on span "This Week" at bounding box center [455, 47] width 33 height 11
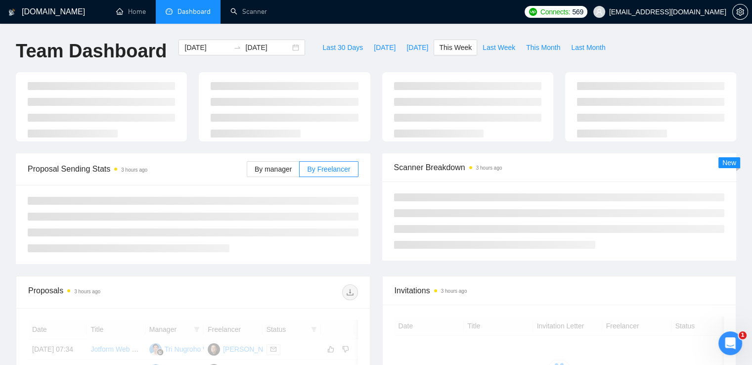
type input "[DATE]"
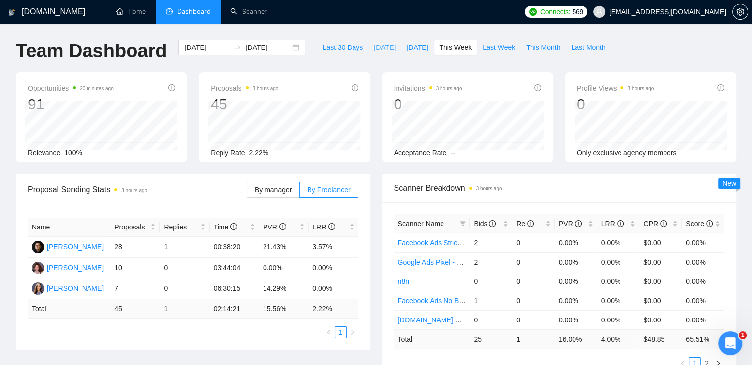
click at [374, 44] on span "[DATE]" at bounding box center [385, 47] width 22 height 11
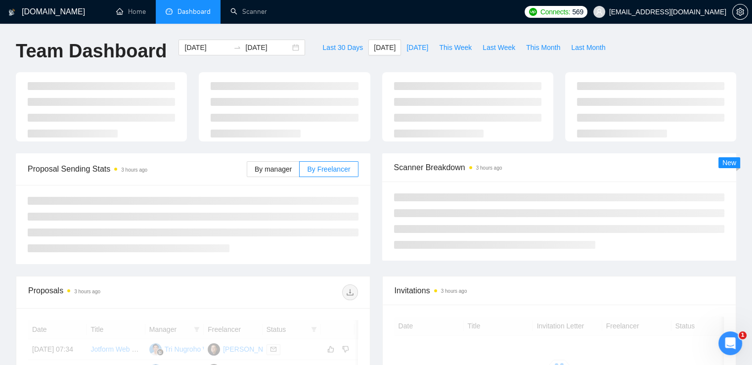
type input "[DATE]"
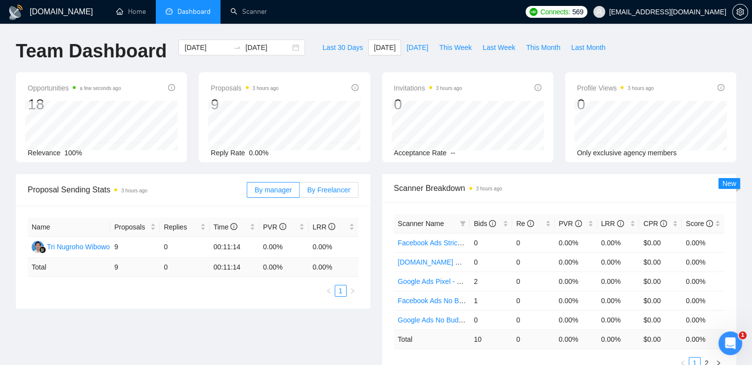
click at [343, 193] on span "By Freelancer" at bounding box center [328, 190] width 43 height 8
click at [300, 192] on input "By Freelancer" at bounding box center [300, 192] width 0 height 0
click at [332, 191] on span "By Freelancer" at bounding box center [328, 190] width 43 height 8
click at [300, 192] on input "By Freelancer" at bounding box center [300, 192] width 0 height 0
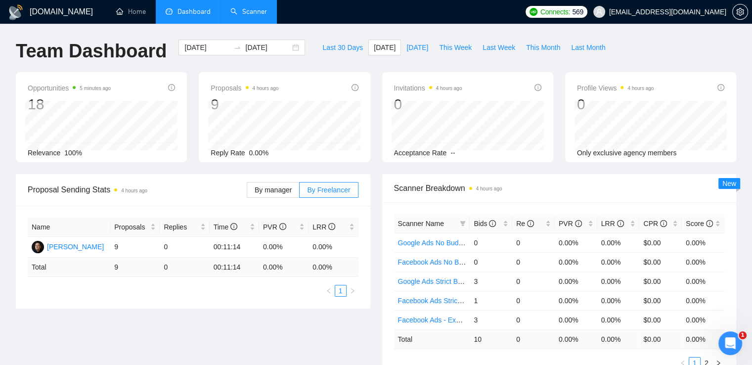
click at [247, 11] on link "Scanner" at bounding box center [248, 11] width 37 height 8
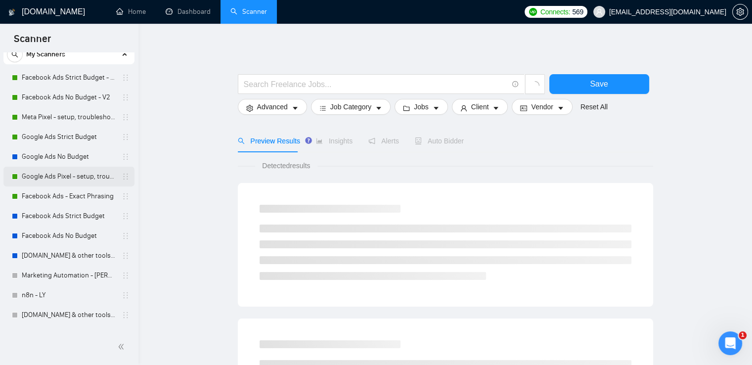
scroll to position [69, 0]
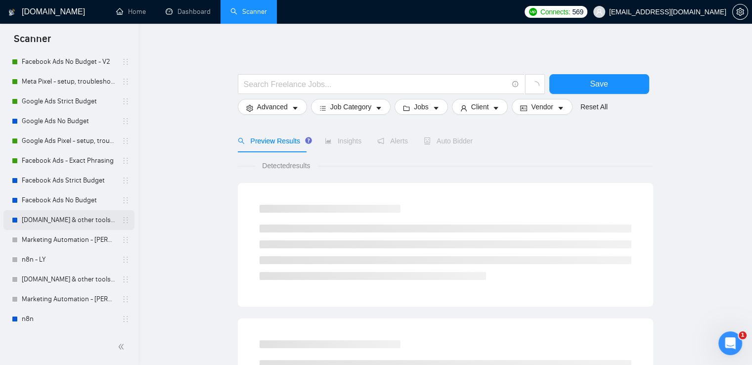
click at [58, 220] on link "[DOMAIN_NAME] & other tools - [PERSON_NAME]" at bounding box center [69, 220] width 94 height 20
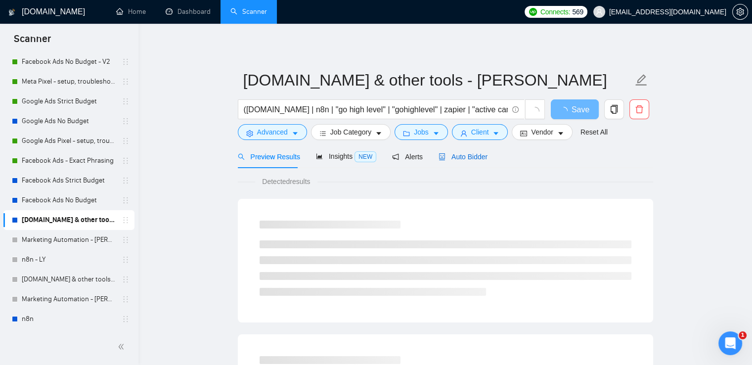
click at [465, 157] on span "Auto Bidder" at bounding box center [463, 157] width 49 height 8
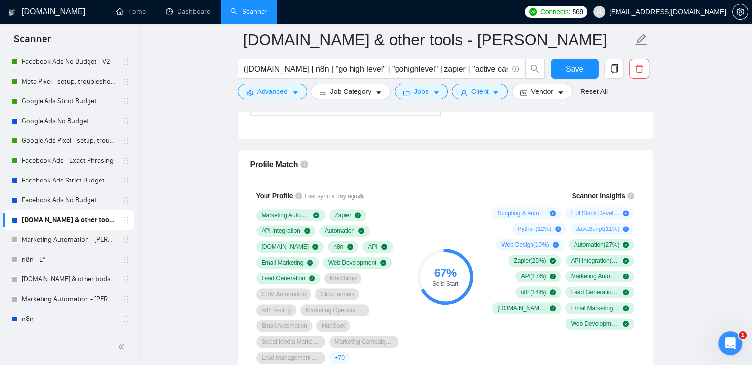
scroll to position [692, 0]
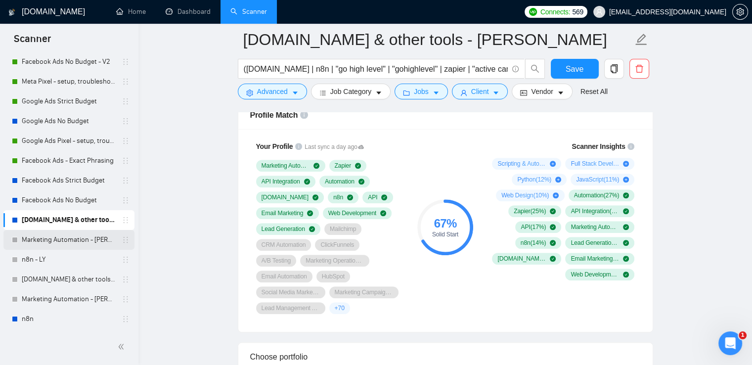
click at [61, 238] on link "Marketing Automation - [PERSON_NAME]" at bounding box center [69, 240] width 94 height 20
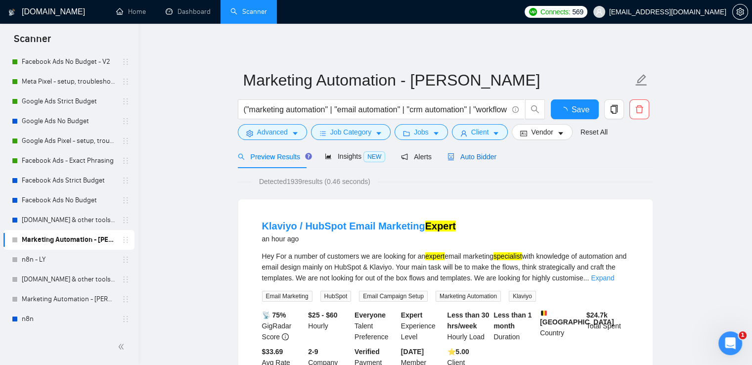
click at [469, 157] on span "Auto Bidder" at bounding box center [472, 157] width 49 height 8
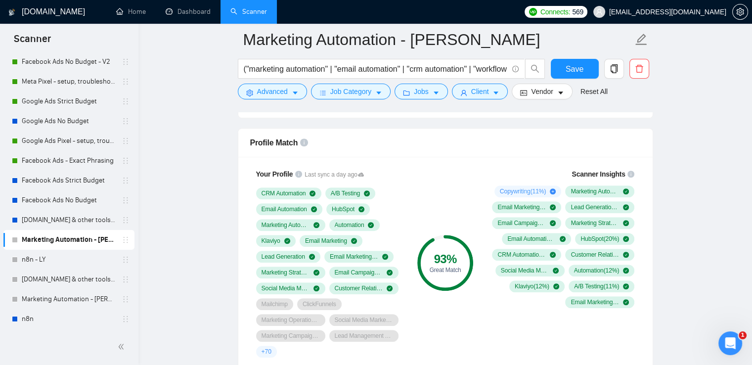
scroll to position [643, 0]
